Goal: Transaction & Acquisition: Purchase product/service

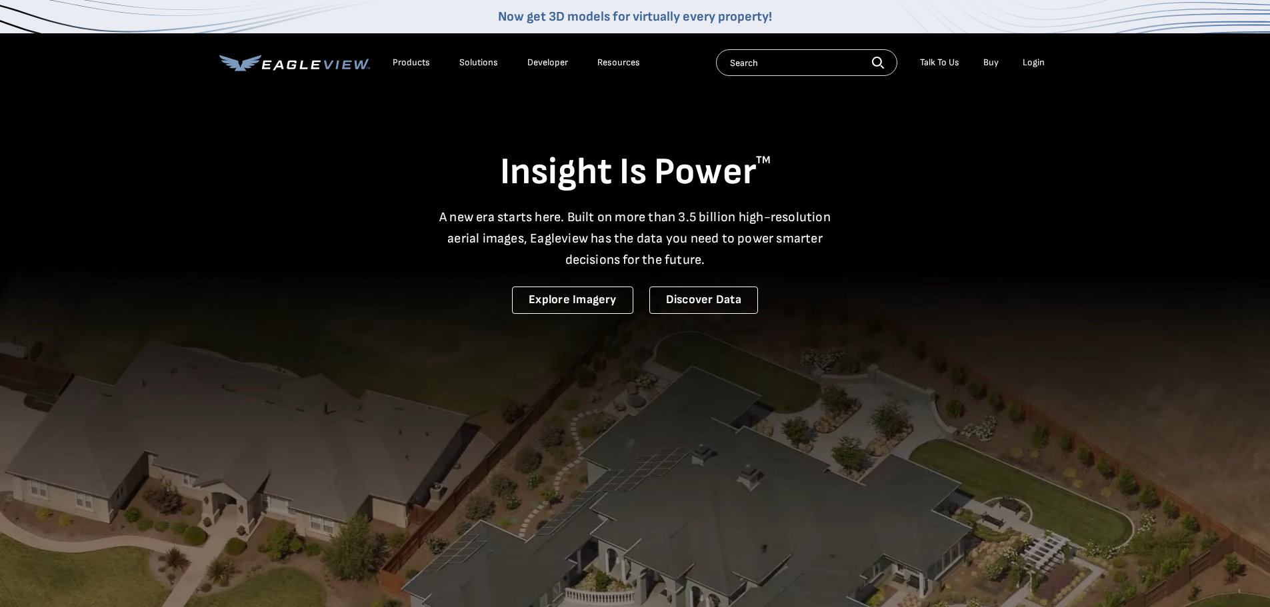
click at [1024, 61] on div "Login" at bounding box center [1033, 63] width 22 height 12
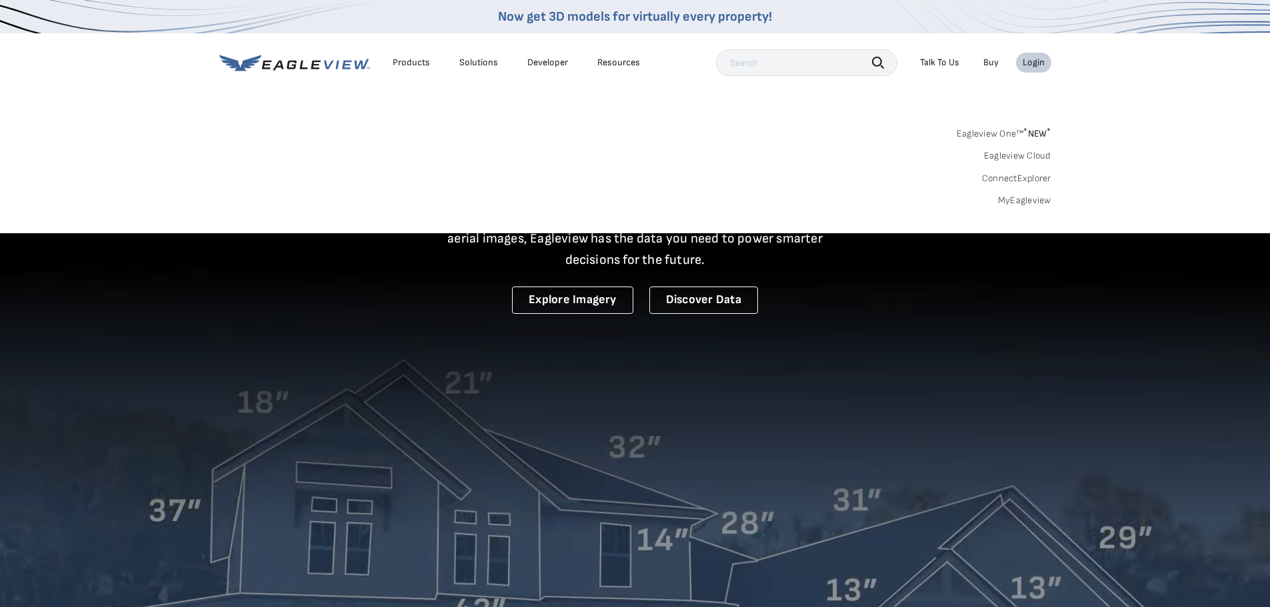
click at [1010, 205] on link "MyEagleview" at bounding box center [1024, 201] width 53 height 12
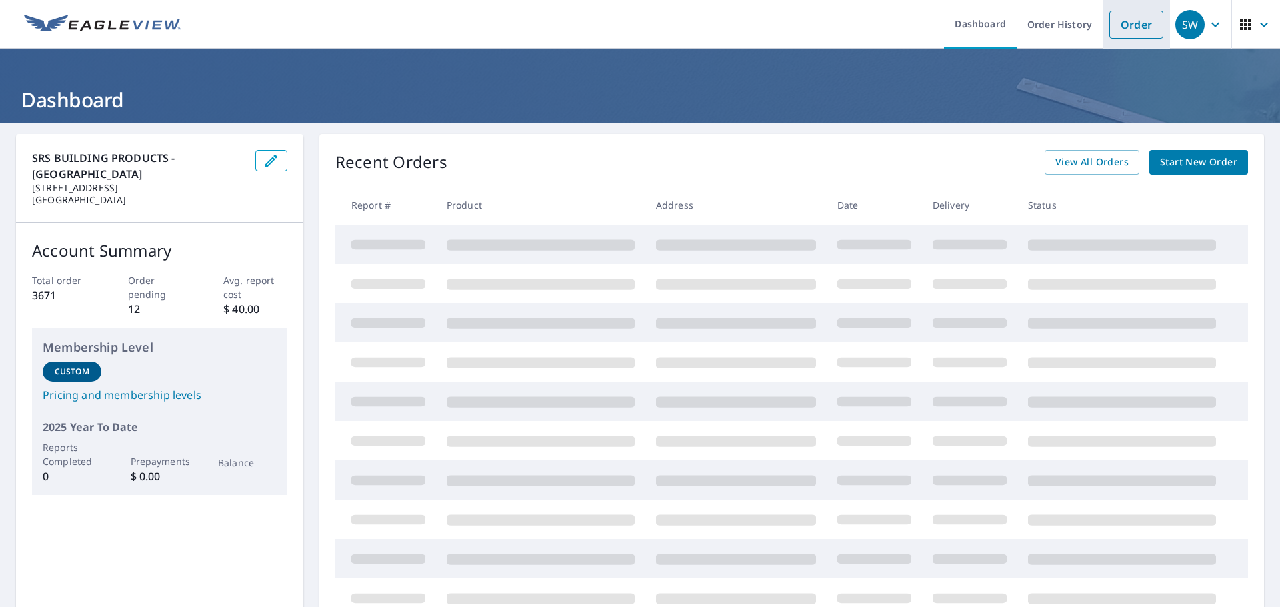
click at [1120, 31] on link "Order" at bounding box center [1136, 25] width 54 height 28
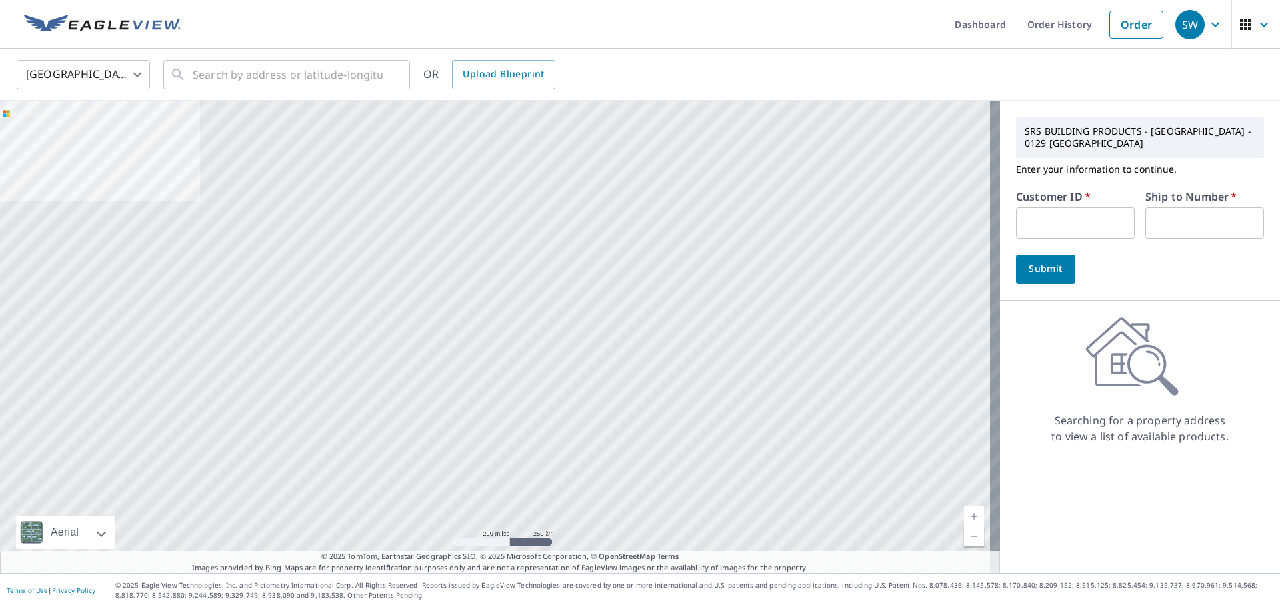
click at [1065, 213] on input "text" at bounding box center [1075, 222] width 119 height 31
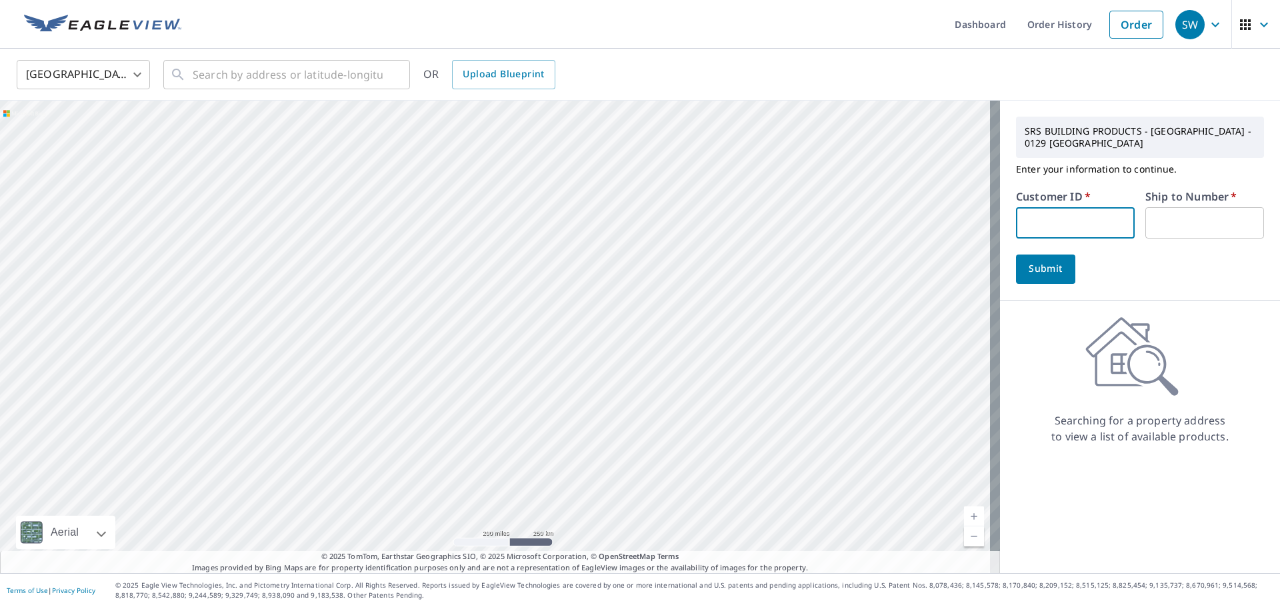
type input "S047708"
click at [1172, 215] on input "text" at bounding box center [1204, 222] width 119 height 31
type input "1"
drag, startPoint x: 1060, startPoint y: 221, endPoint x: 1032, endPoint y: 223, distance: 28.1
click at [1016, 223] on input "S047708" at bounding box center [1075, 222] width 119 height 31
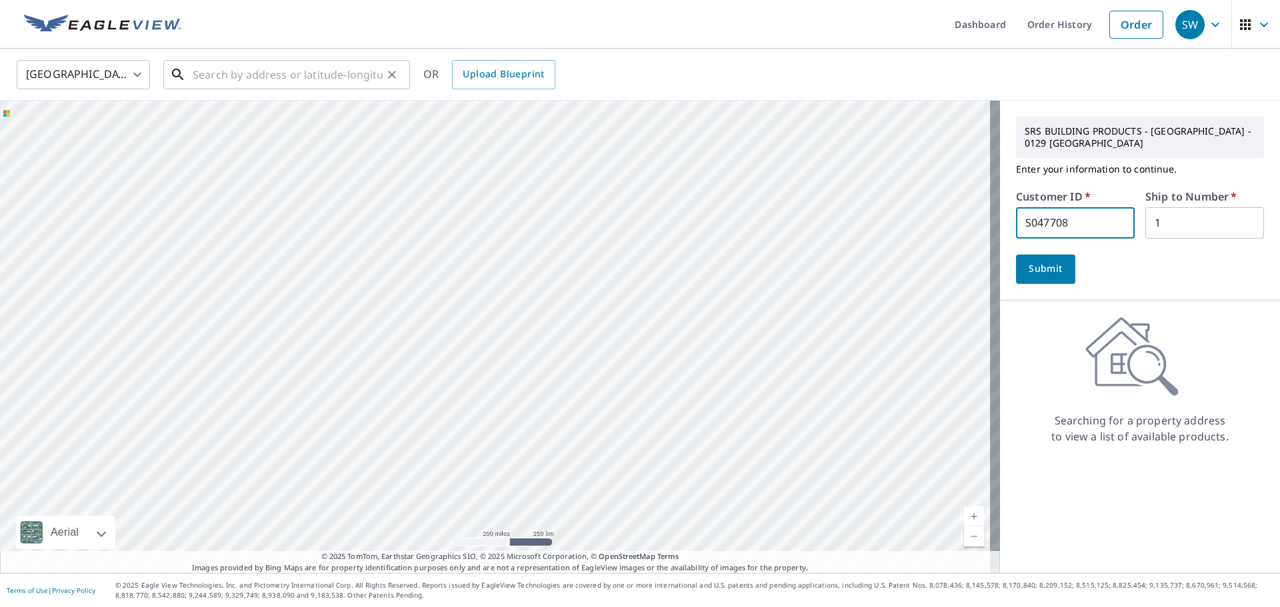
click at [248, 70] on input "text" at bounding box center [288, 74] width 190 height 37
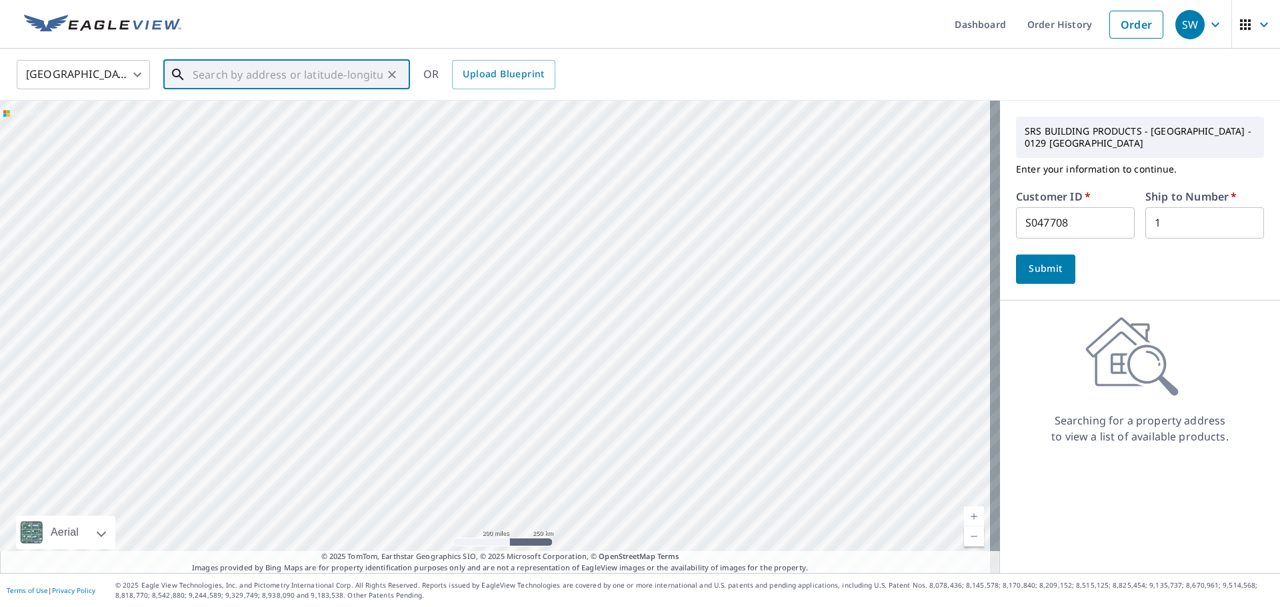
paste input "1124 Ocean Blvd"
click at [293, 75] on input "1124 Ocean Blvd" at bounding box center [288, 74] width 190 height 37
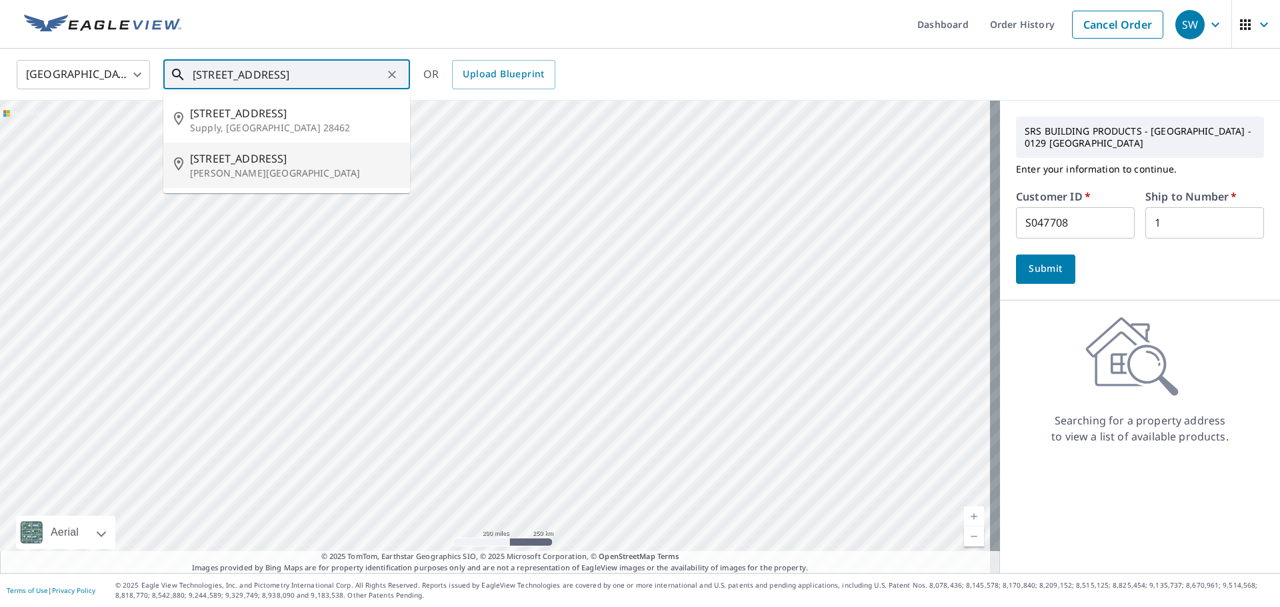
click at [251, 168] on p "Holly Ridge, NC 28445" at bounding box center [294, 173] width 209 height 13
type input "1124 Ocean Blvd Holly Ridge, NC 28445"
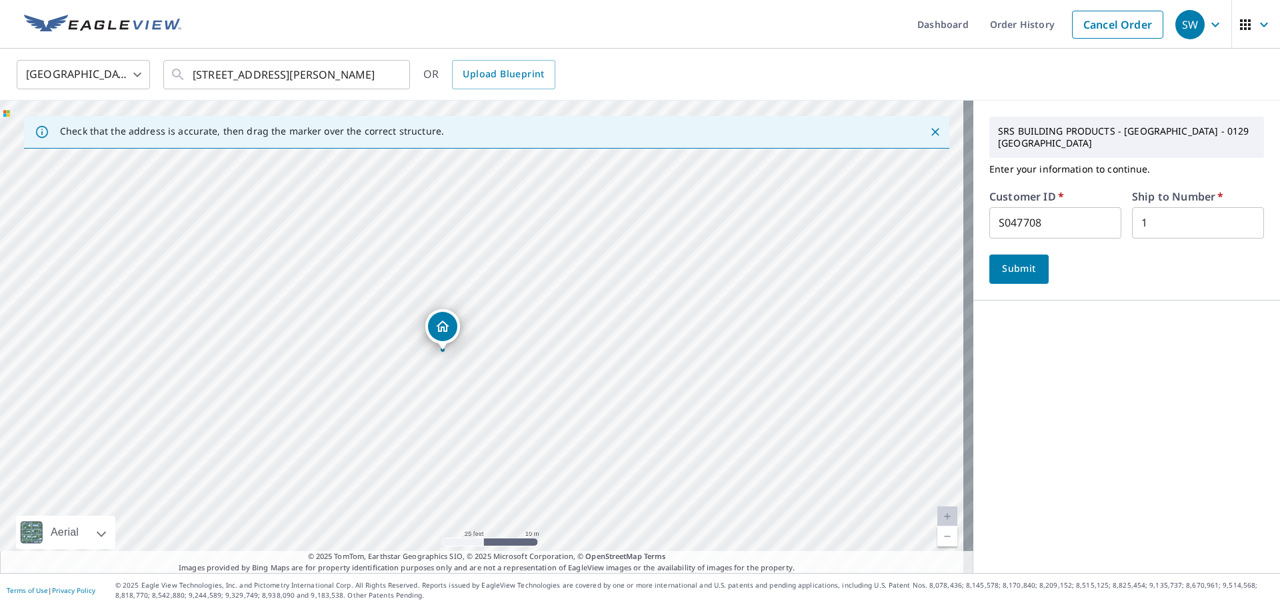
drag, startPoint x: 458, startPoint y: 328, endPoint x: 447, endPoint y: 333, distance: 11.6
click at [1015, 261] on span "Submit" at bounding box center [1019, 269] width 38 height 17
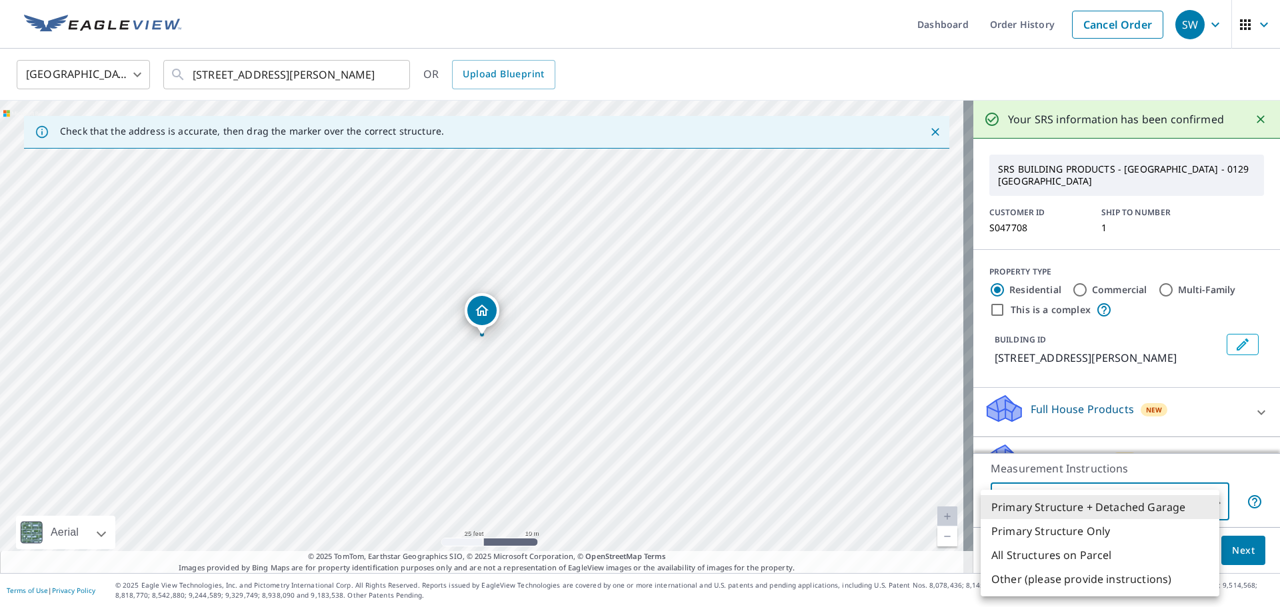
click at [1138, 501] on body "SW SW Dashboard Order History Cancel Order SW United States US ​ 1124 Ocean Blv…" at bounding box center [640, 303] width 1280 height 607
click at [1112, 536] on li "Primary Structure Only" at bounding box center [1099, 531] width 239 height 24
type input "2"
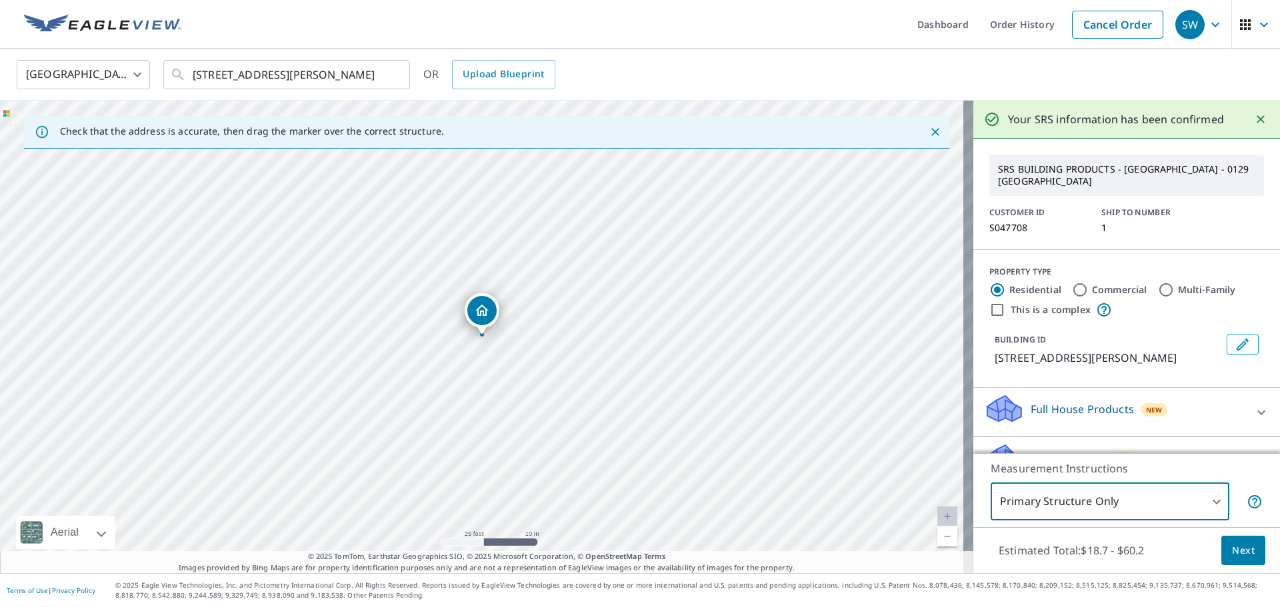
click at [1233, 550] on span "Next" at bounding box center [1243, 550] width 23 height 17
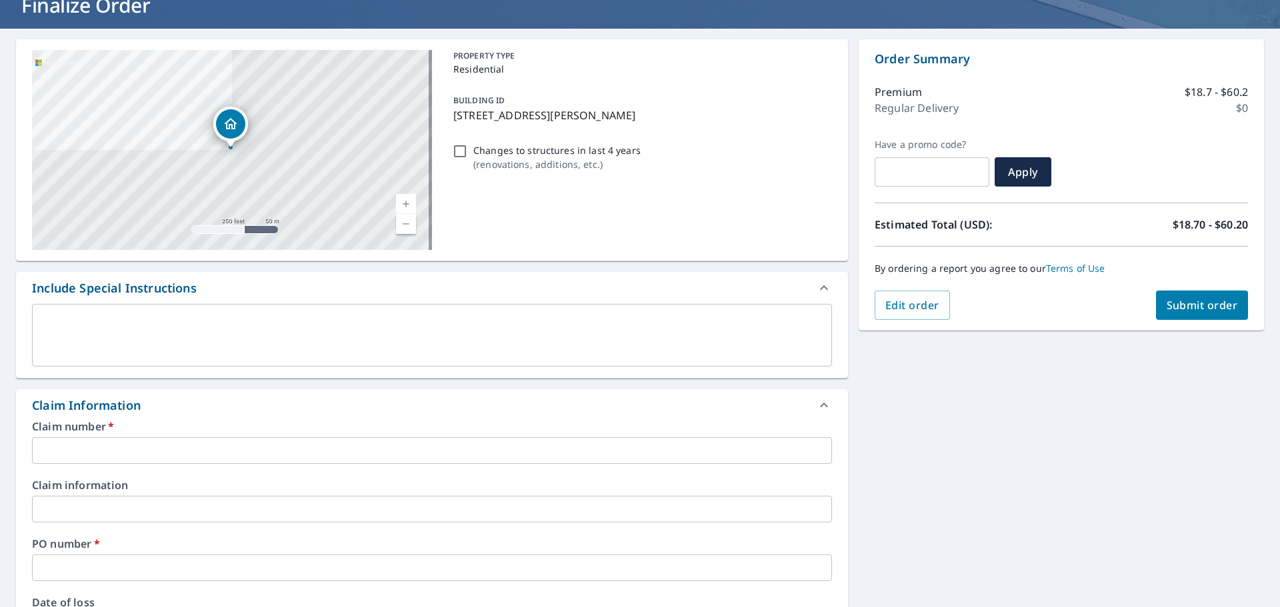
scroll to position [133, 0]
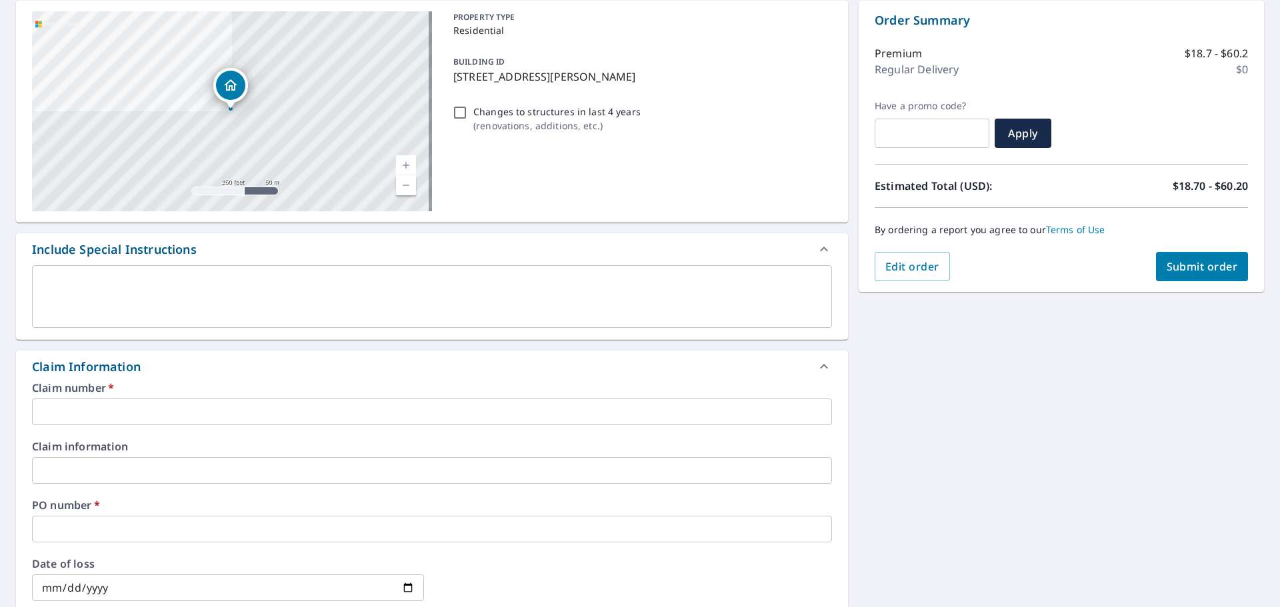
click at [66, 411] on input "text" at bounding box center [432, 412] width 800 height 27
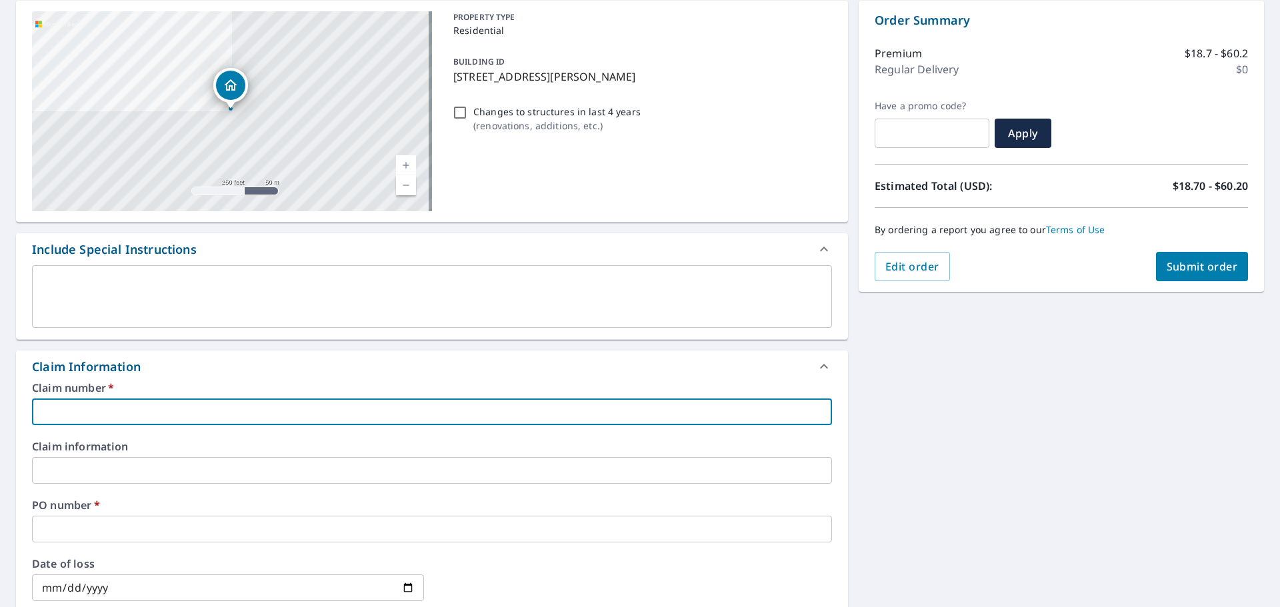
type input "S047708"
checkbox input "true"
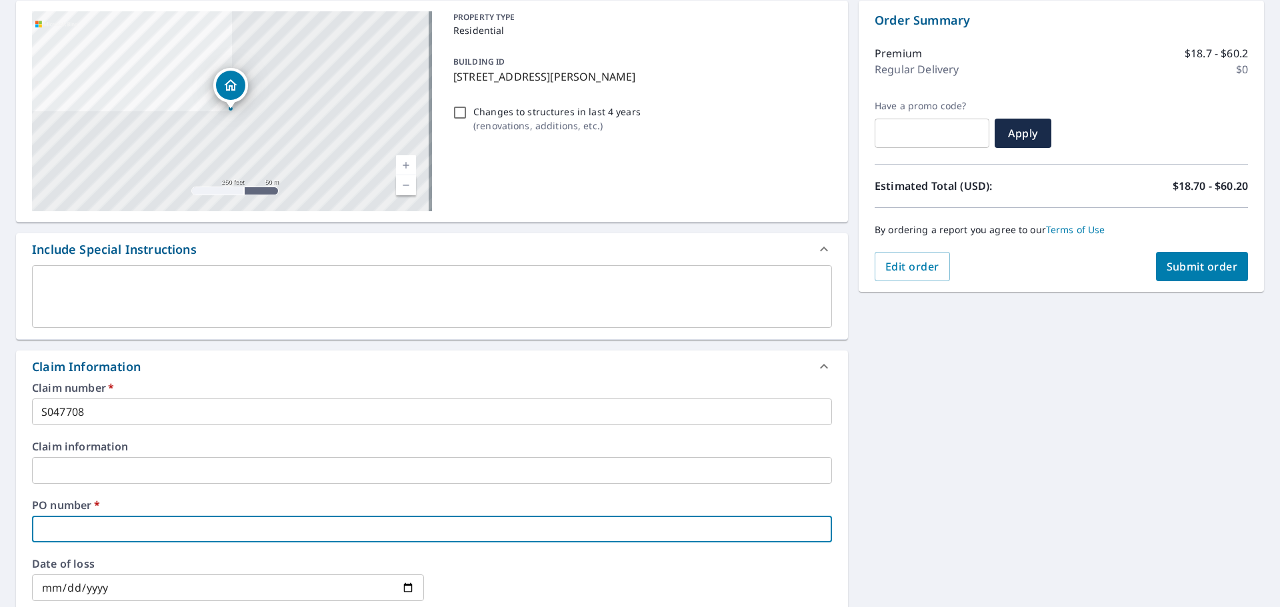
click at [101, 527] on input "text" at bounding box center [432, 529] width 800 height 27
paste input "1124 Ocean Blvd"
type input "1124 Ocean Blvd"
checkbox input "true"
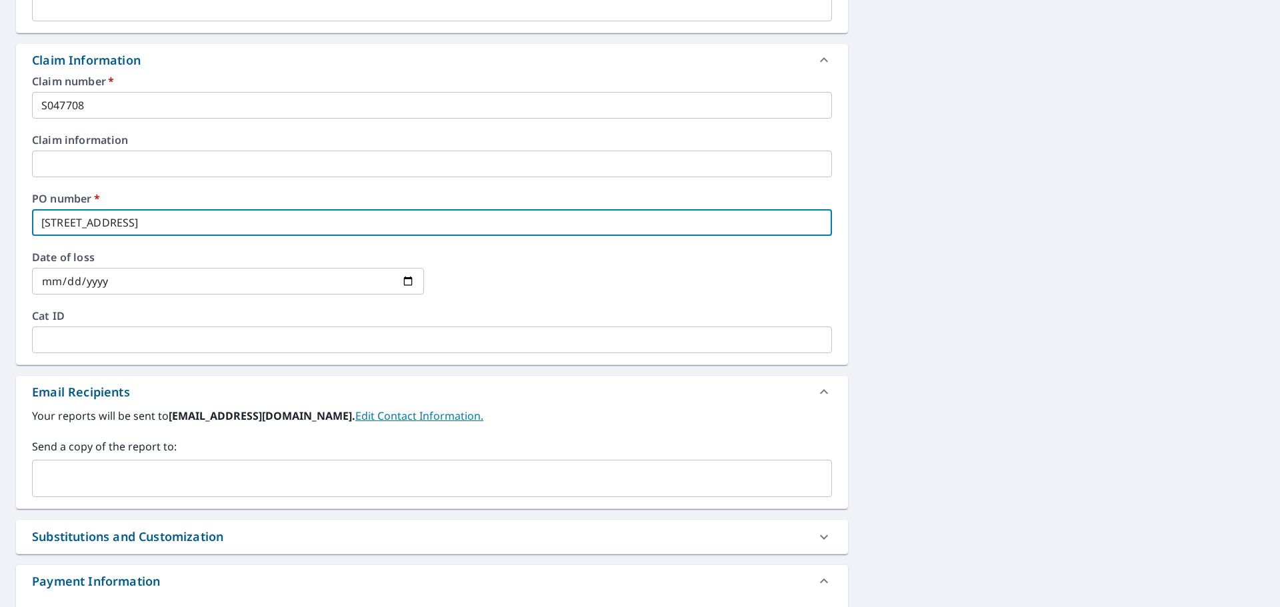
scroll to position [445, 0]
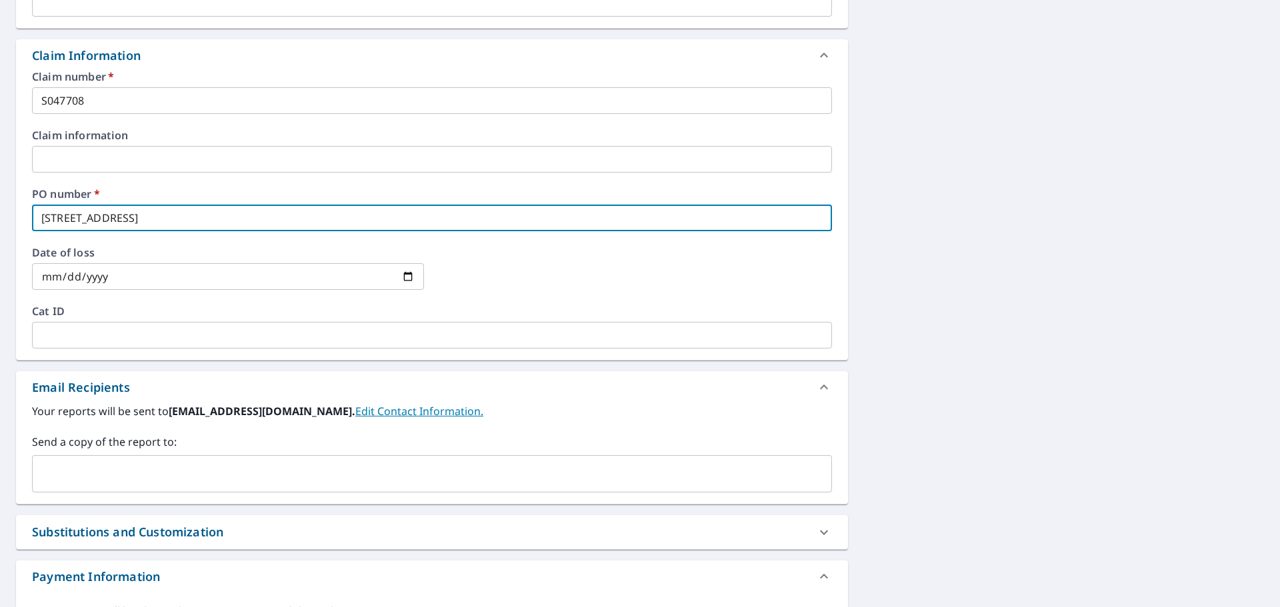
type input "1124 Ocean Blvd"
click at [129, 479] on input "text" at bounding box center [422, 473] width 768 height 25
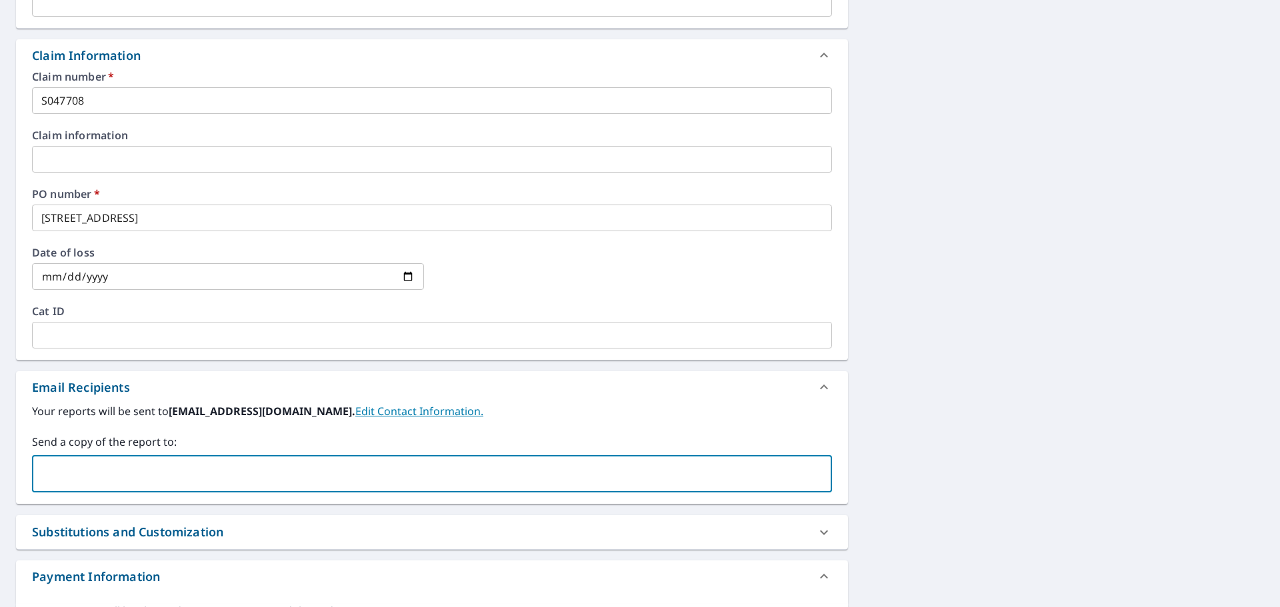
paste input "office@cprmyroofexpert.com"
type input "office@cprmyroofexpert.com"
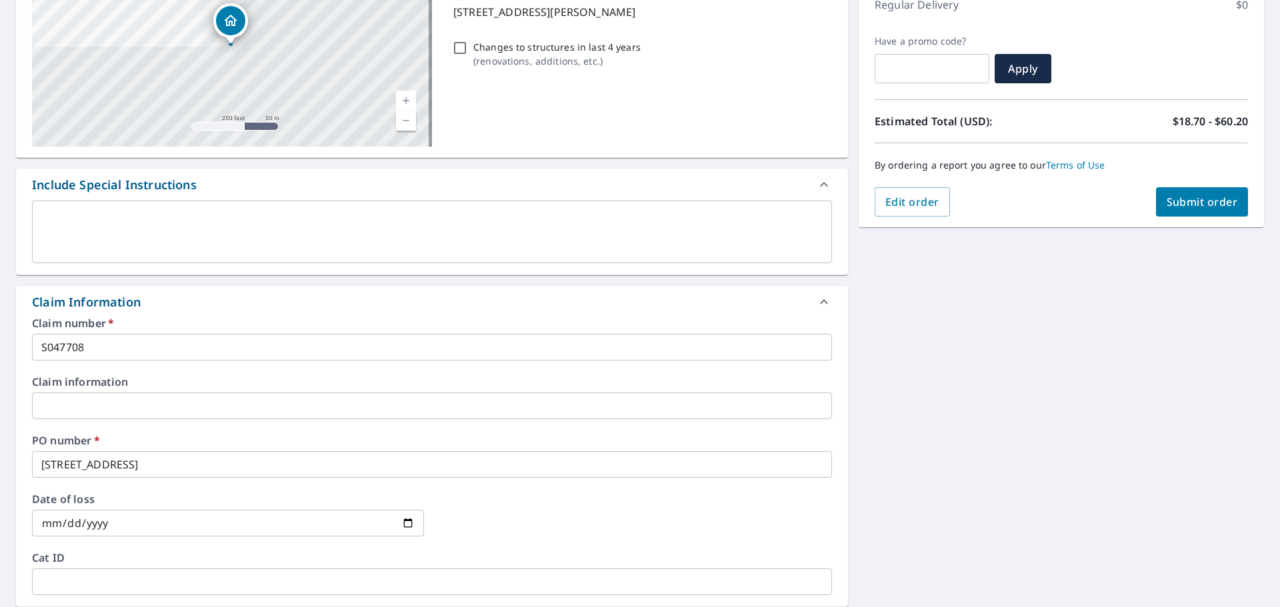
scroll to position [178, 0]
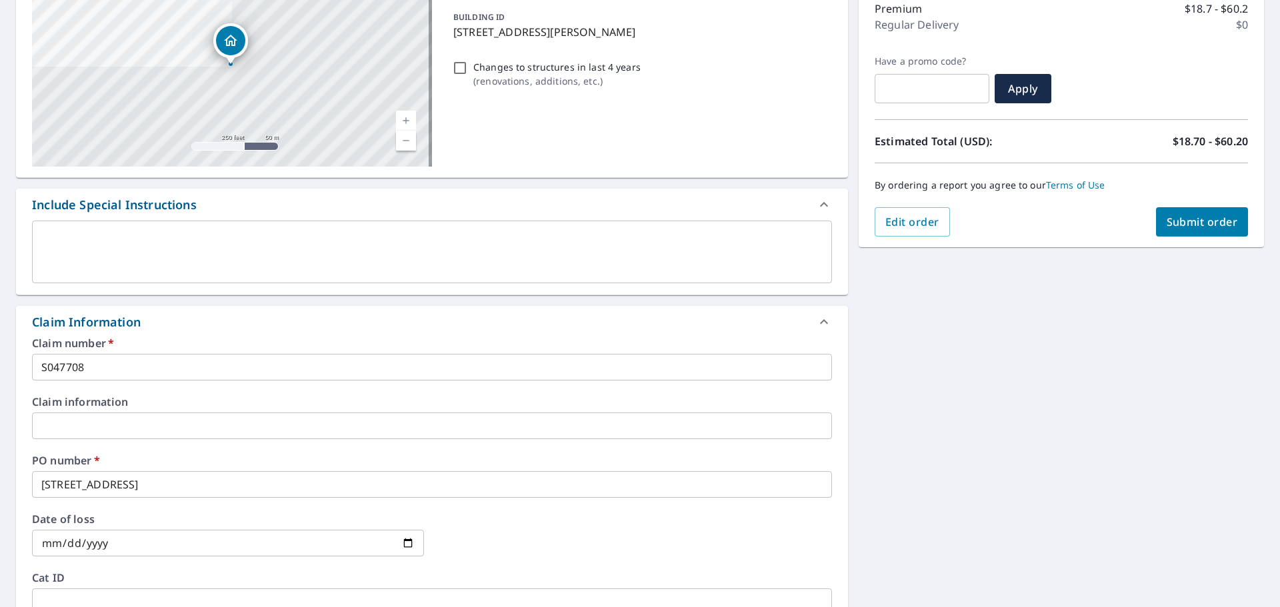
click at [1184, 229] on span "Submit order" at bounding box center [1201, 222] width 71 height 15
checkbox input "true"
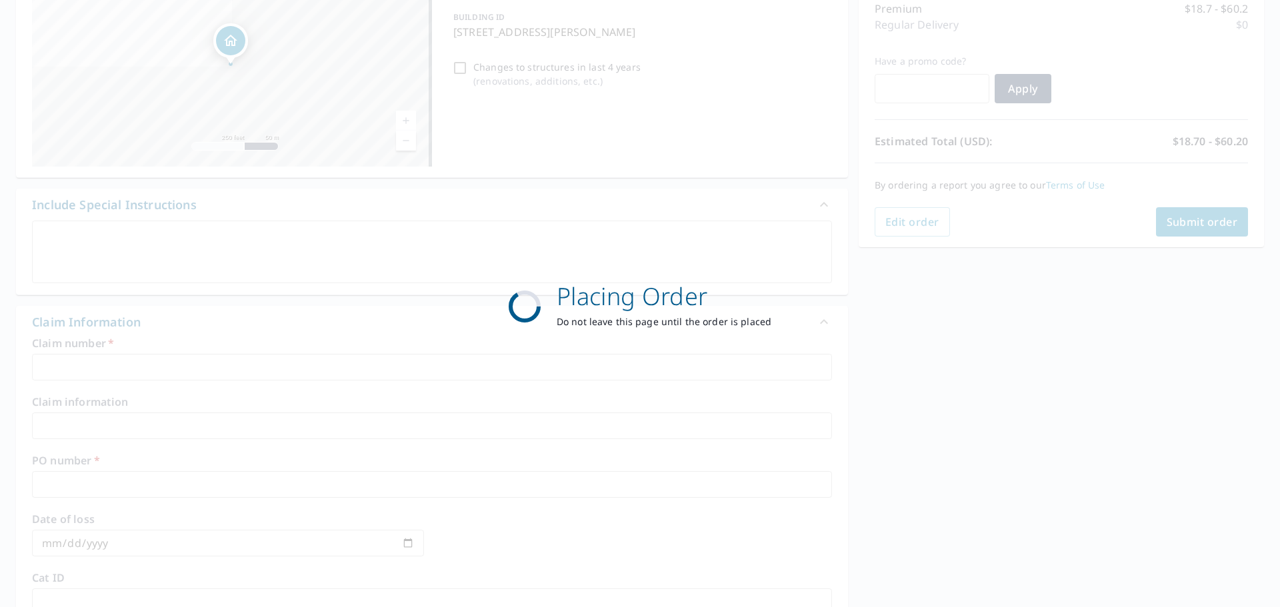
scroll to position [177, 0]
